Goal: Task Accomplishment & Management: Manage account settings

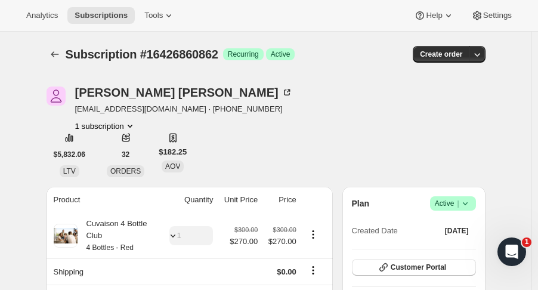
click at [51, 46] on div at bounding box center [55, 54] width 19 height 17
click at [55, 52] on icon "Subscriptions" at bounding box center [55, 54] width 8 height 6
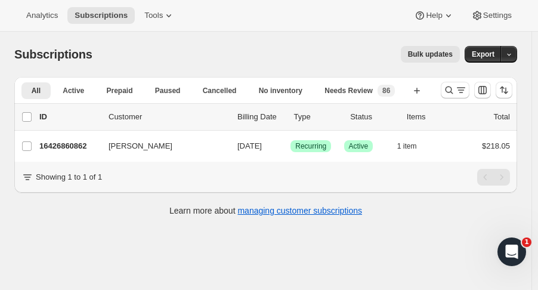
click at [94, 26] on div "Analytics Subscriptions Tools Help Settings" at bounding box center [269, 16] width 538 height 32
click at [93, 16] on span "Subscriptions" at bounding box center [100, 16] width 53 height 10
click at [455, 90] on icon "Search and filter results" at bounding box center [449, 90] width 12 height 12
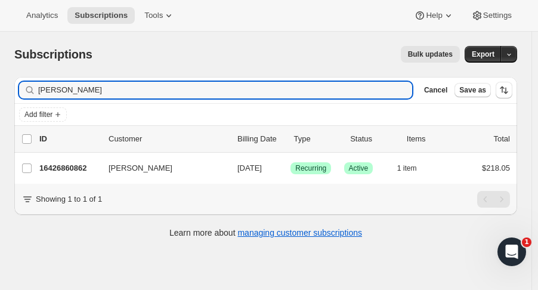
drag, startPoint x: 49, startPoint y: 88, endPoint x: -35, endPoint y: 100, distance: 84.2
click at [0, 100] on html "Analytics Subscriptions Tools Help Settings Skip to content Subscriptions. This…" at bounding box center [269, 145] width 538 height 290
type input "m"
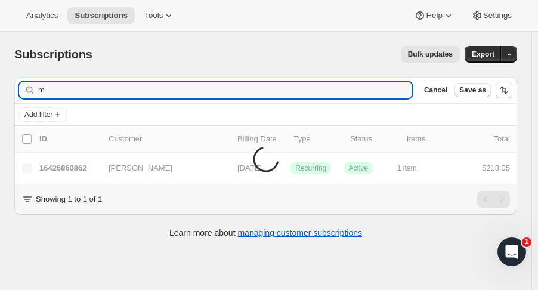
click at [62, 86] on input "m" at bounding box center [225, 90] width 374 height 17
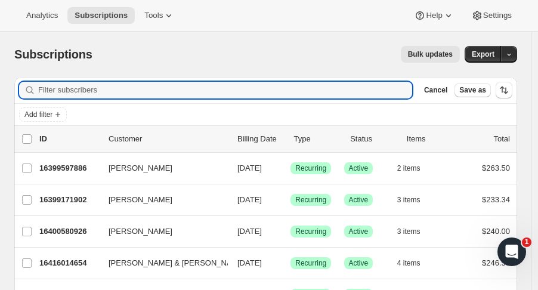
click at [83, 11] on span "Subscriptions" at bounding box center [100, 16] width 53 height 10
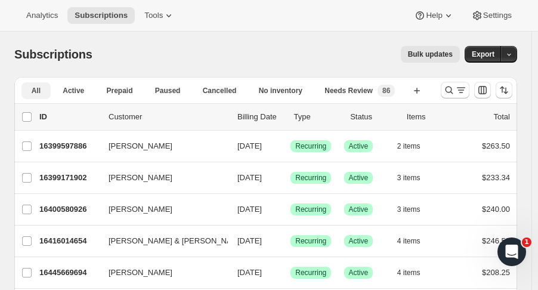
click at [357, 91] on span "Needs Review" at bounding box center [348, 91] width 48 height 10
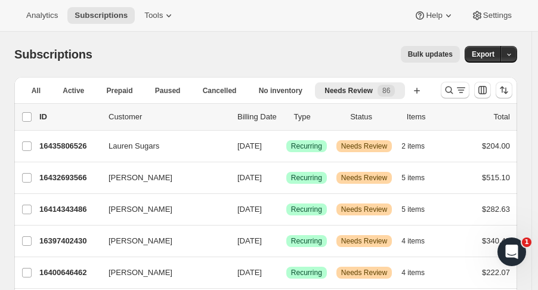
click at [85, 145] on p "16435806526" at bounding box center [69, 146] width 60 height 12
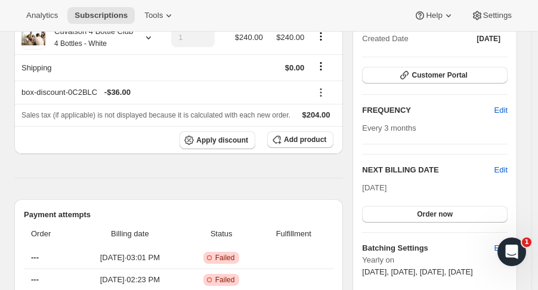
scroll to position [250, 0]
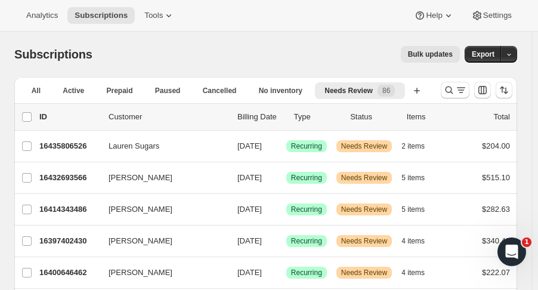
click at [72, 211] on p "16414343486" at bounding box center [69, 209] width 60 height 12
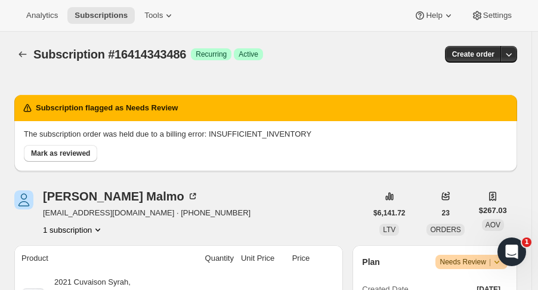
click at [24, 64] on div "Subscription #16414343486. This page is ready Subscription #16414343486 Success…" at bounding box center [265, 54] width 502 height 45
click at [22, 59] on icon "Subscriptions" at bounding box center [23, 54] width 12 height 12
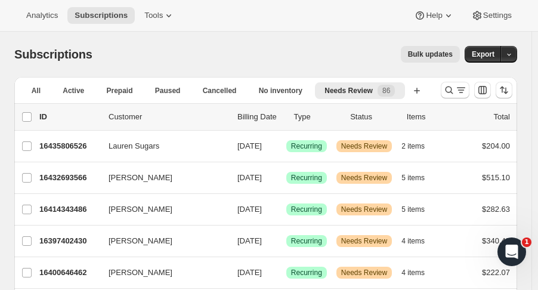
click at [79, 235] on p "16397402430" at bounding box center [69, 241] width 60 height 12
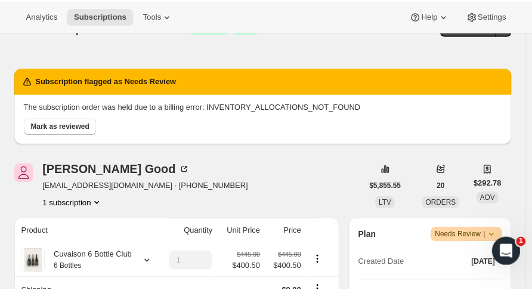
scroll to position [27, 0]
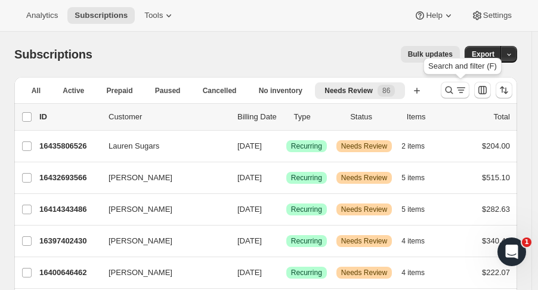
click at [455, 93] on icon "Search and filter results" at bounding box center [449, 90] width 12 height 12
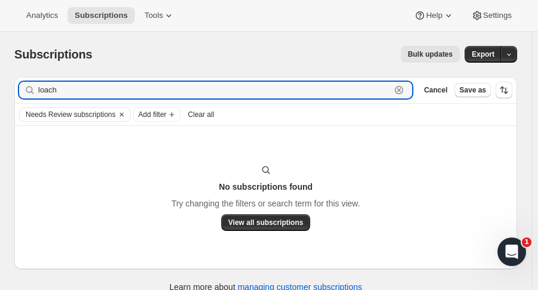
type input "loach"
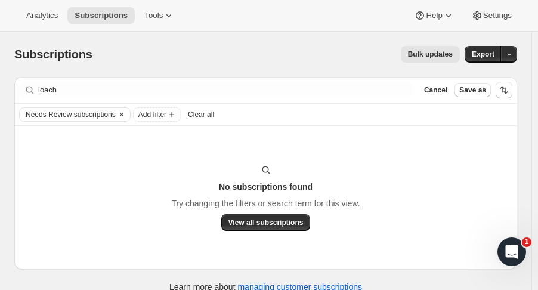
click at [437, 90] on span "Cancel" at bounding box center [435, 90] width 23 height 10
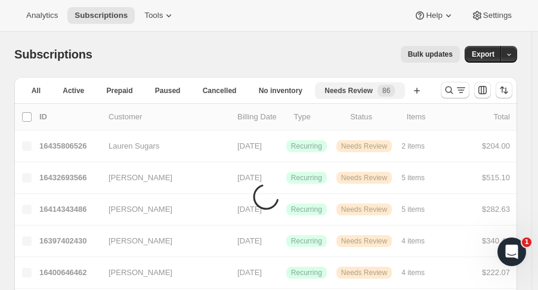
click at [108, 89] on button "Prepaid" at bounding box center [120, 90] width 46 height 17
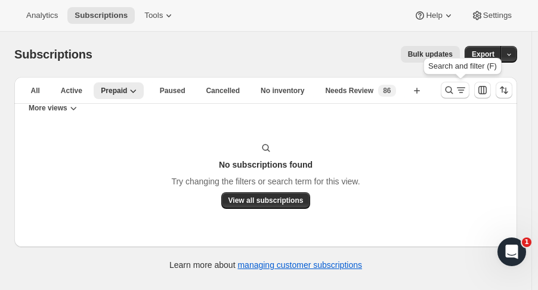
click at [455, 92] on icon "Search and filter results" at bounding box center [449, 90] width 12 height 12
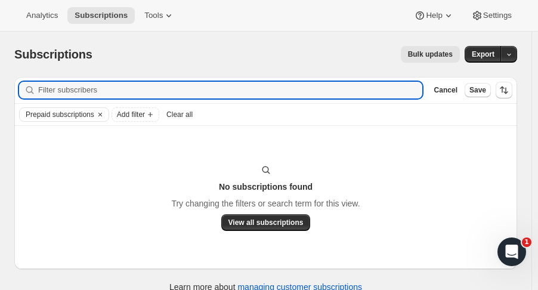
click at [104, 83] on input "Filter subscribers" at bounding box center [230, 90] width 384 height 17
click at [93, 13] on span "Subscriptions" at bounding box center [100, 16] width 53 height 10
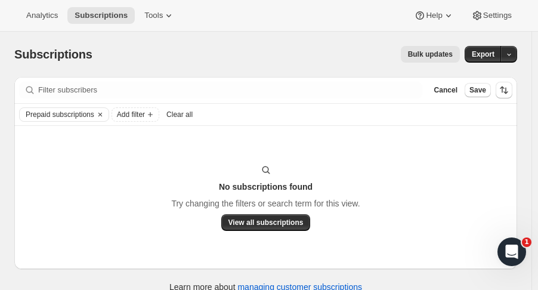
click at [457, 94] on span "Cancel" at bounding box center [445, 90] width 23 height 10
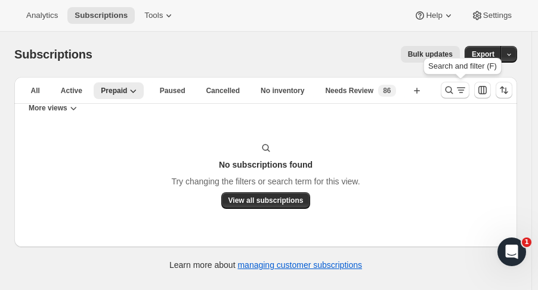
click at [447, 89] on button "Search and filter results" at bounding box center [454, 90] width 29 height 17
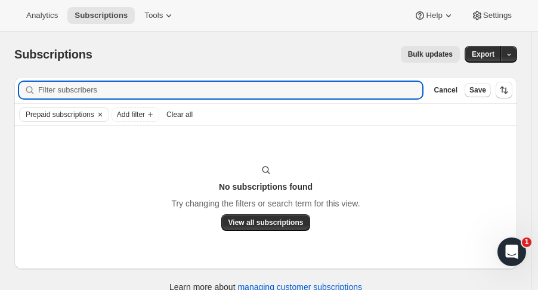
drag, startPoint x: 131, startPoint y: 92, endPoint x: 36, endPoint y: 93, distance: 95.4
click at [36, 93] on div at bounding box center [220, 90] width 403 height 17
click at [54, 92] on input "treevino" at bounding box center [230, 90] width 384 height 17
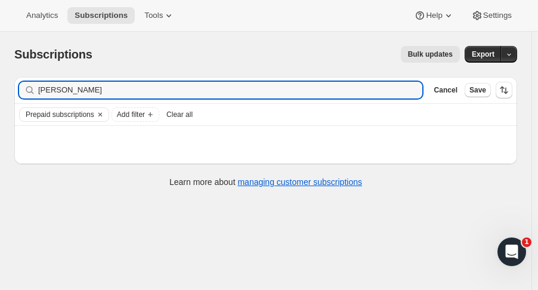
type input "trevino"
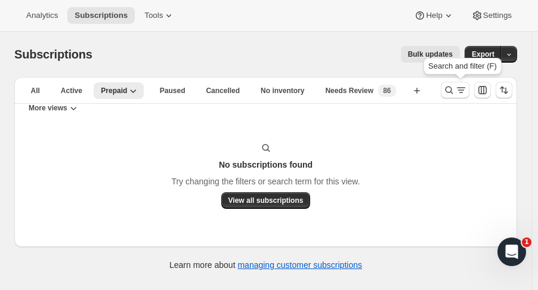
click at [449, 87] on icon "Search and filter results" at bounding box center [449, 90] width 12 height 12
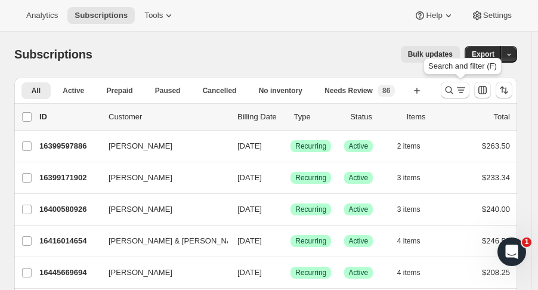
click at [454, 92] on icon "Search and filter results" at bounding box center [449, 90] width 12 height 12
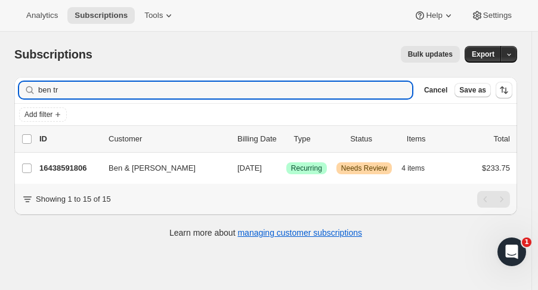
type input "ben tr"
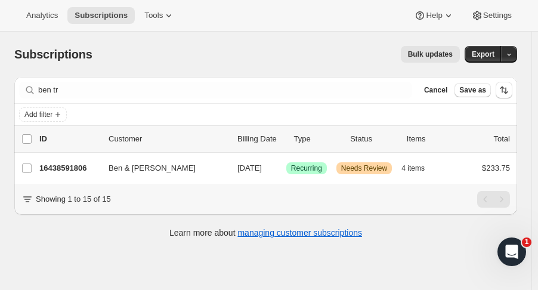
click at [58, 170] on p "16438591806" at bounding box center [69, 168] width 60 height 12
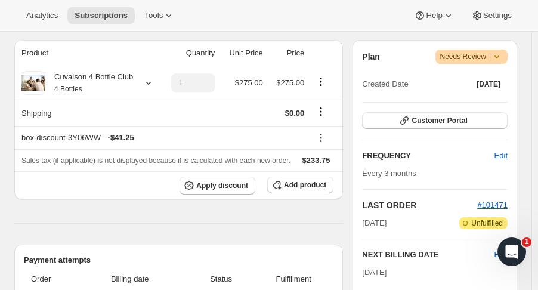
scroll to position [206, 0]
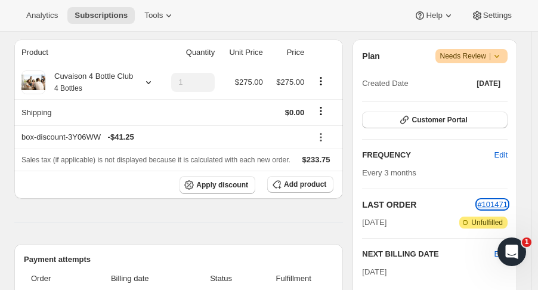
click at [501, 201] on span "#101471" at bounding box center [492, 204] width 30 height 9
click at [145, 84] on icon at bounding box center [148, 82] width 12 height 12
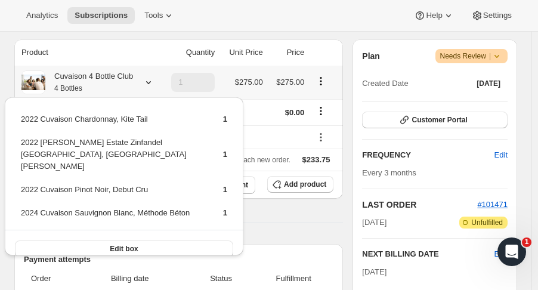
click at [185, 240] on button "Edit box" at bounding box center [124, 248] width 218 height 17
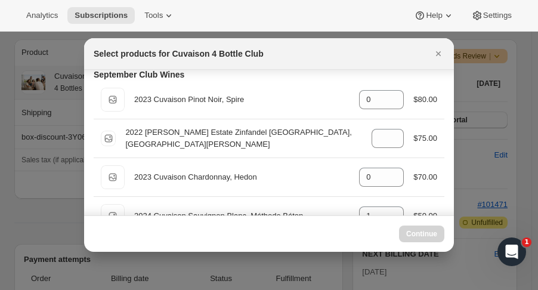
scroll to position [41, 0]
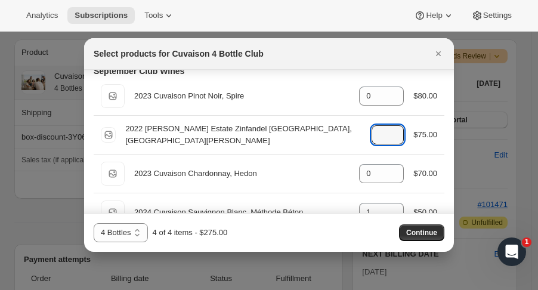
click at [392, 138] on icon ":red:" at bounding box center [395, 139] width 6 height 4
type input "0"
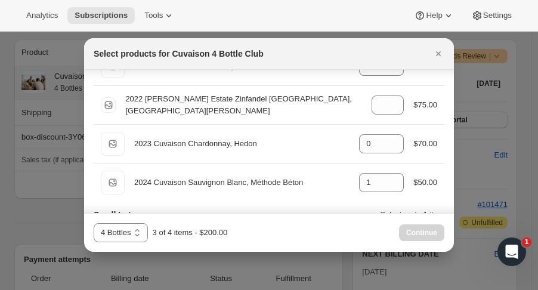
scroll to position [98, 0]
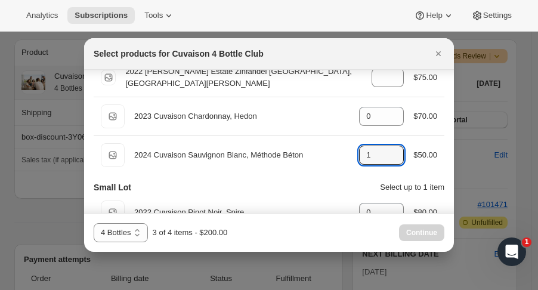
click at [389, 147] on icon ":red:" at bounding box center [395, 151] width 12 height 12
type input "2"
click at [418, 232] on span "Continue" at bounding box center [421, 233] width 31 height 10
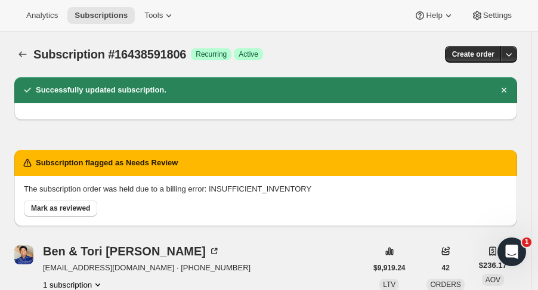
scroll to position [206, 0]
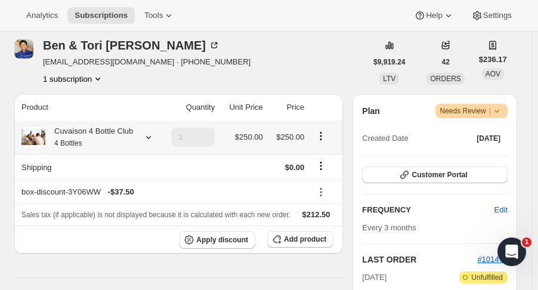
click at [149, 138] on icon at bounding box center [148, 137] width 12 height 12
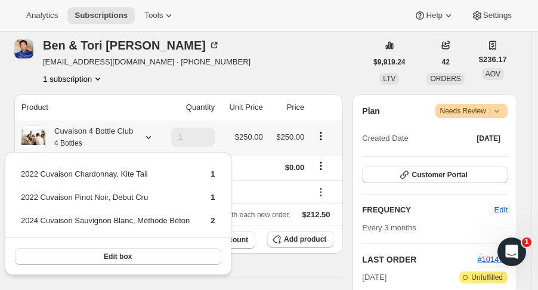
click at [149, 138] on icon at bounding box center [148, 137] width 12 height 12
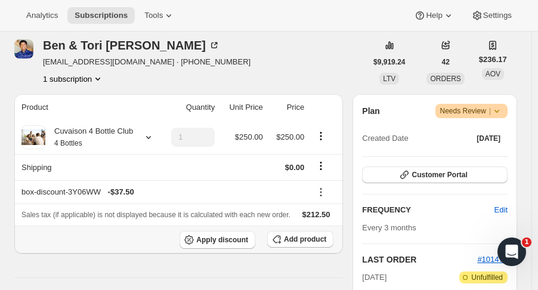
click at [303, 237] on span "Add product" at bounding box center [305, 239] width 42 height 10
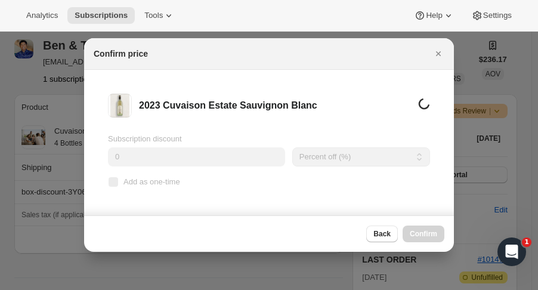
scroll to position [0, 0]
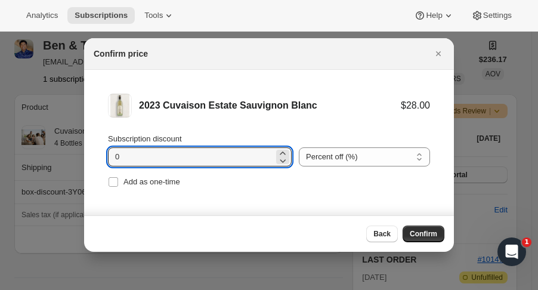
click at [191, 151] on input "0" at bounding box center [191, 156] width 166 height 19
type input "15"
click at [161, 187] on span "Add as one-time" at bounding box center [151, 182] width 57 height 12
click at [118, 187] on input "Add as one-time" at bounding box center [113, 182] width 10 height 10
checkbox input "true"
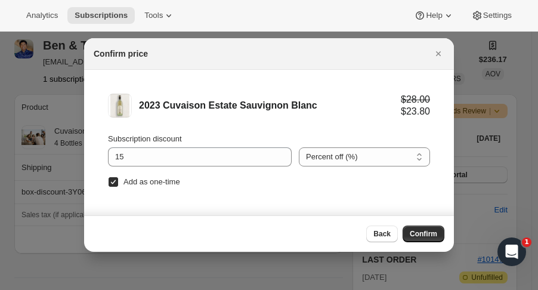
click at [426, 232] on span "Confirm" at bounding box center [422, 234] width 27 height 10
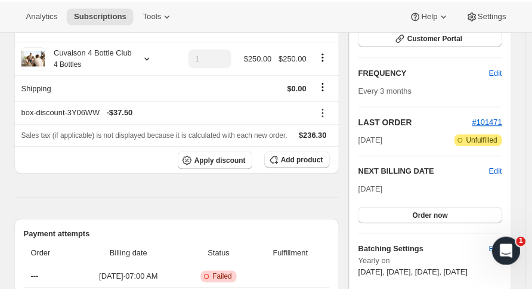
scroll to position [349, 0]
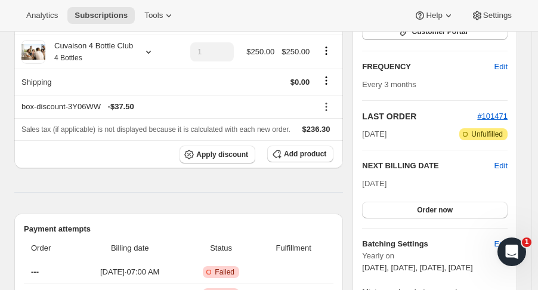
click at [476, 209] on button "Order now" at bounding box center [434, 209] width 145 height 17
click at [477, 212] on button "Click to confirm" at bounding box center [434, 209] width 145 height 17
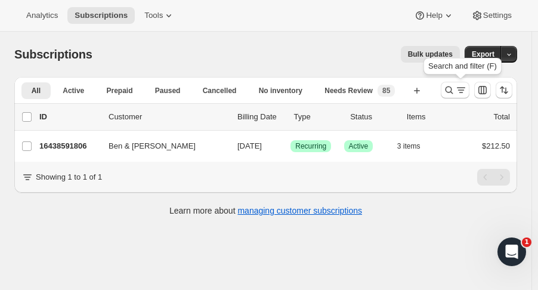
click at [450, 90] on icon "Search and filter results" at bounding box center [449, 90] width 12 height 12
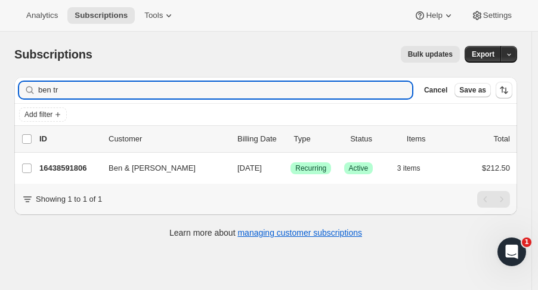
drag, startPoint x: 78, startPoint y: 90, endPoint x: -41, endPoint y: 90, distance: 118.6
click at [0, 90] on html "Analytics Subscriptions Tools Help Settings Skip to content Subscriptions. This…" at bounding box center [269, 145] width 538 height 290
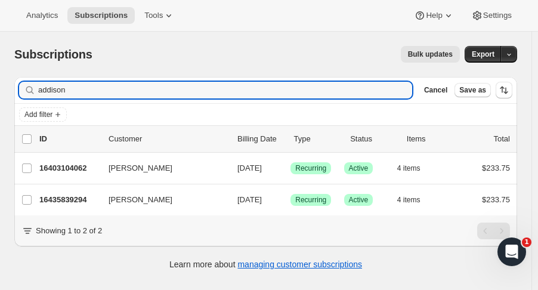
type input "addison"
click at [49, 199] on p "16435839294" at bounding box center [69, 200] width 60 height 12
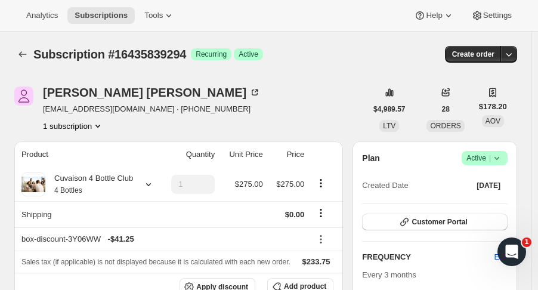
click at [502, 160] on icon at bounding box center [496, 158] width 12 height 12
click at [493, 200] on span "Cancel subscription" at bounding box center [490, 201] width 67 height 9
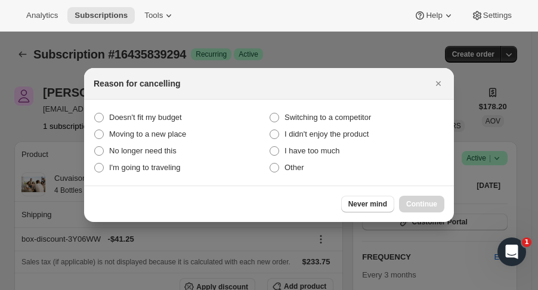
click at [290, 148] on span "I have too much" at bounding box center [311, 150] width 55 height 9
click at [270, 147] on much "I have too much" at bounding box center [269, 146] width 1 height 1
radio much "true"
click at [415, 200] on span "Continue" at bounding box center [421, 204] width 31 height 10
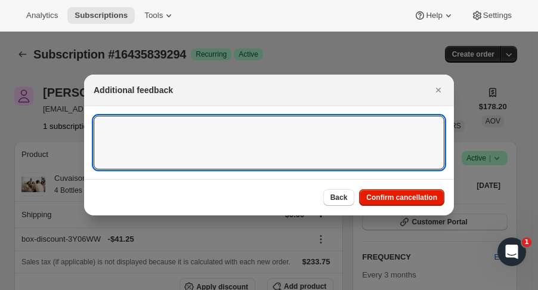
click at [321, 158] on textarea ":r3e:" at bounding box center [269, 143] width 350 height 54
click at [401, 197] on span "Confirm cancellation" at bounding box center [401, 198] width 71 height 10
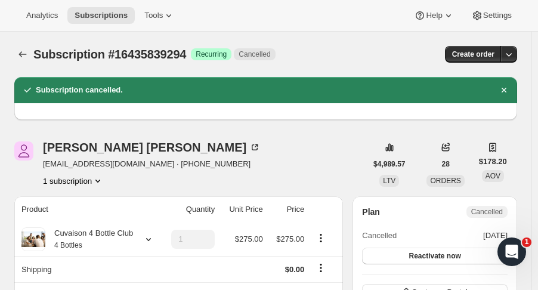
click at [21, 52] on icon "Subscriptions" at bounding box center [23, 54] width 12 height 12
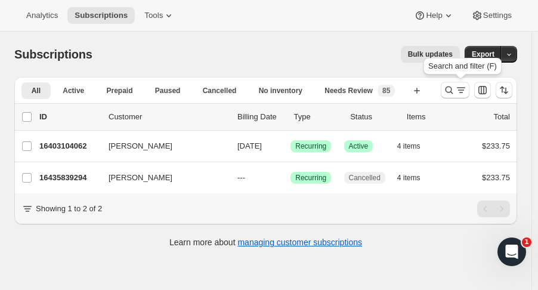
click at [455, 93] on icon "Search and filter results" at bounding box center [449, 90] width 12 height 12
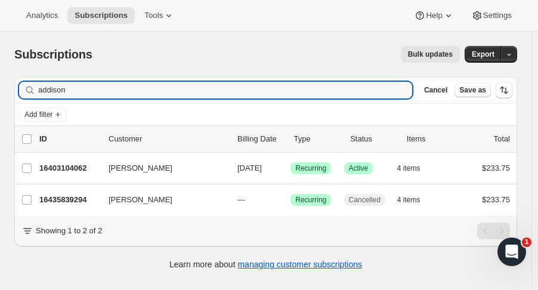
click at [111, 88] on input "addison" at bounding box center [225, 90] width 374 height 17
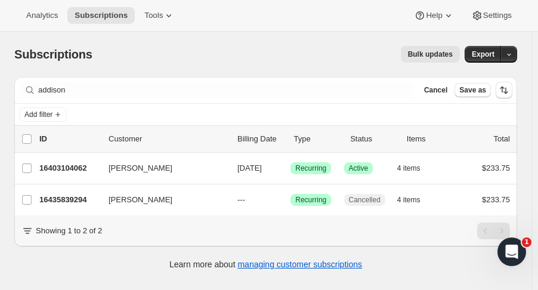
drag, startPoint x: 87, startPoint y: 98, endPoint x: 25, endPoint y: 91, distance: 62.5
click at [25, 91] on div "Filter subscribers addison Clear Cancel Save as" at bounding box center [265, 90] width 502 height 26
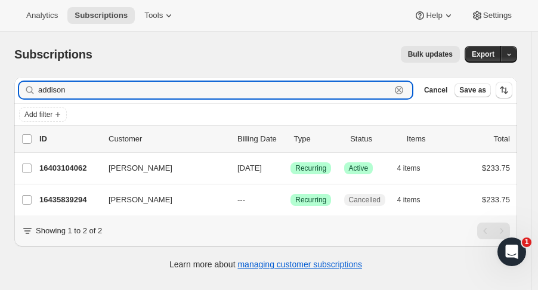
click at [53, 94] on input "addison" at bounding box center [214, 90] width 352 height 17
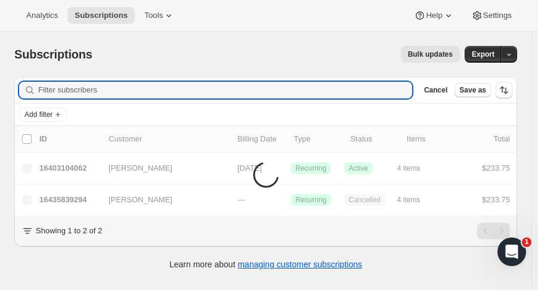
paste input "shulockc1@comcast.net"
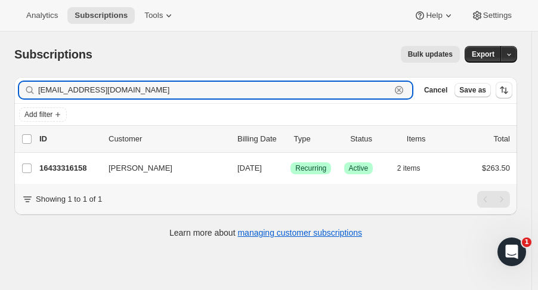
type input "shulockc1@comcast.net"
click at [79, 162] on p "16433316158" at bounding box center [69, 168] width 60 height 12
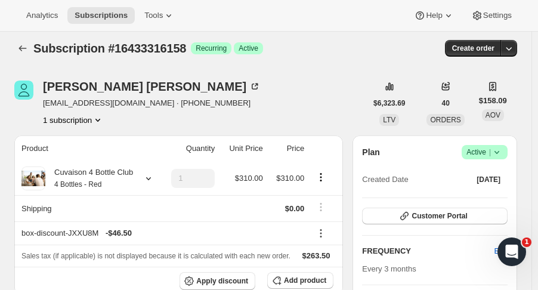
scroll to position [4, 0]
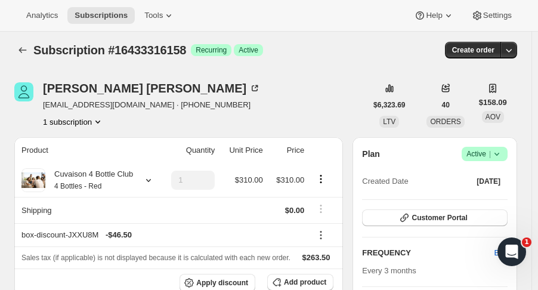
click at [26, 58] on button "Subscriptions" at bounding box center [22, 50] width 17 height 17
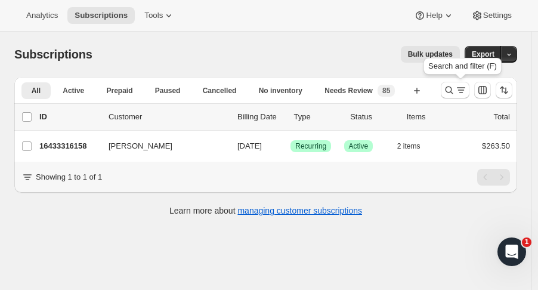
click at [451, 94] on icon "Search and filter results" at bounding box center [449, 90] width 12 height 12
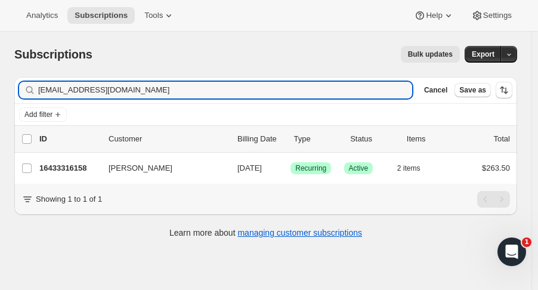
drag, startPoint x: 139, startPoint y: 94, endPoint x: -86, endPoint y: 77, distance: 225.9
click at [0, 77] on html "Analytics Subscriptions Tools Help Settings Skip to content Subscriptions. This…" at bounding box center [269, 145] width 538 height 290
type input "piels"
click at [48, 165] on p "16424927550" at bounding box center [69, 168] width 60 height 12
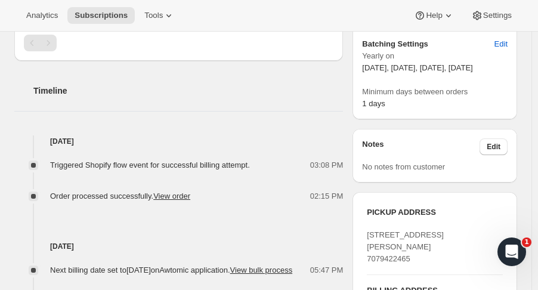
scroll to position [390, 0]
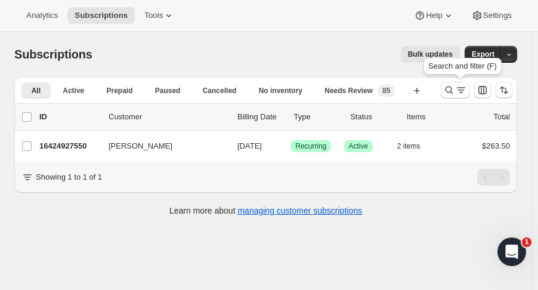
click at [454, 91] on icon "Search and filter results" at bounding box center [449, 90] width 12 height 12
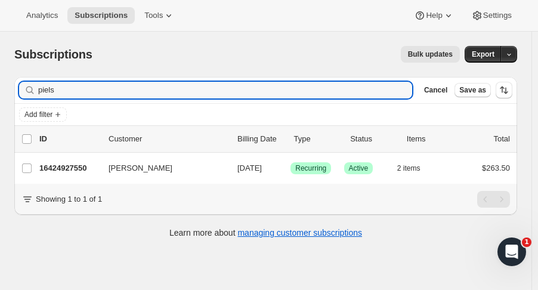
drag, startPoint x: 60, startPoint y: 91, endPoint x: -4, endPoint y: 81, distance: 64.6
click at [0, 81] on html "Analytics Subscriptions Tools Help Settings Skip to content Subscriptions. This…" at bounding box center [269, 145] width 538 height 290
type input "mim fly"
click at [79, 164] on p "16393929022" at bounding box center [69, 168] width 60 height 12
